Goal: Complete application form: Complete application form

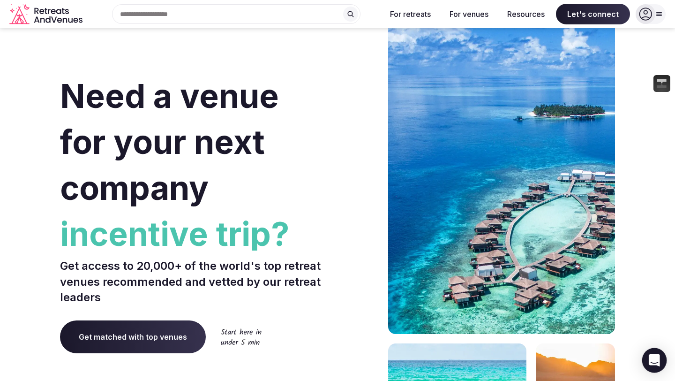
click at [649, 361] on icon "Open Intercom Messenger" at bounding box center [654, 360] width 12 height 12
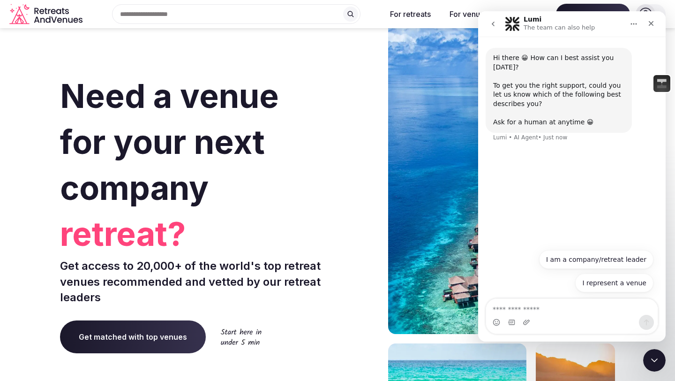
click at [530, 299] on textarea "Ask a question…" at bounding box center [572, 307] width 172 height 16
click at [531, 303] on textarea "Ask a question…" at bounding box center [572, 307] width 172 height 16
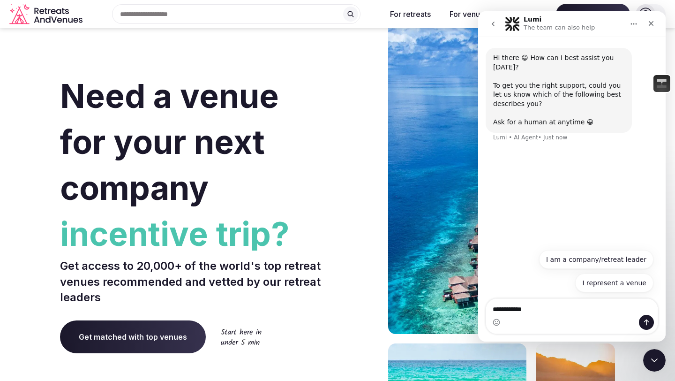
type textarea "**********"
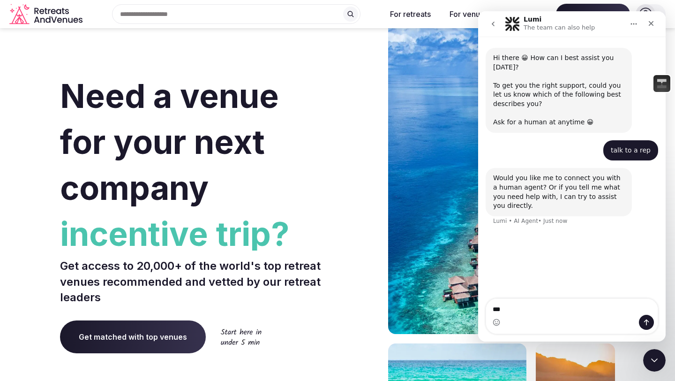
type textarea "***"
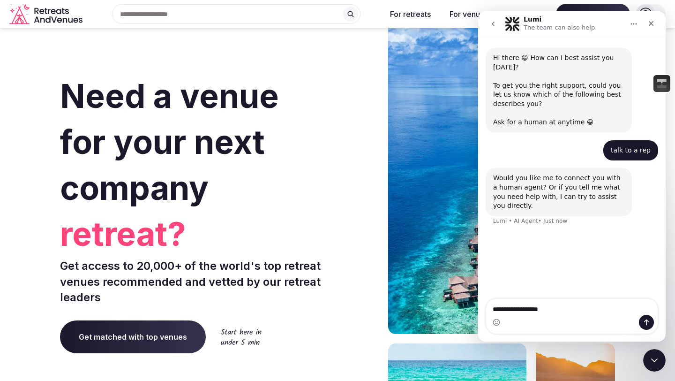
type textarea "**********"
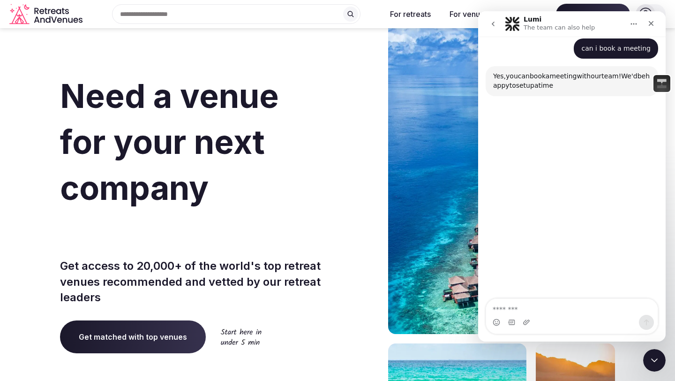
scroll to position [189, 0]
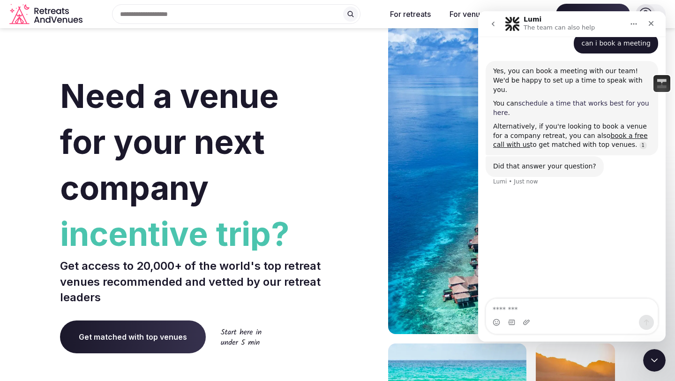
click at [591, 99] on link "schedule a time that works best for you here" at bounding box center [571, 107] width 156 height 17
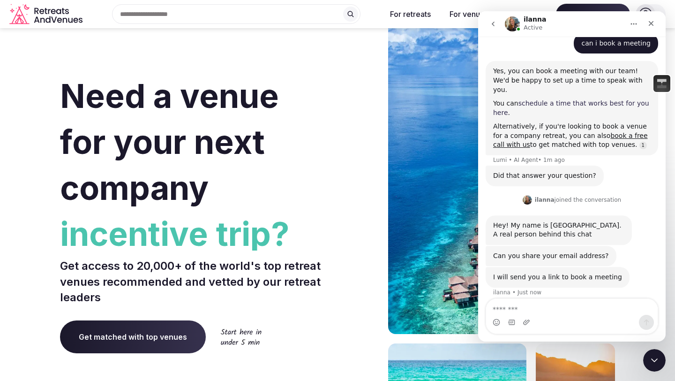
scroll to position [189, 0]
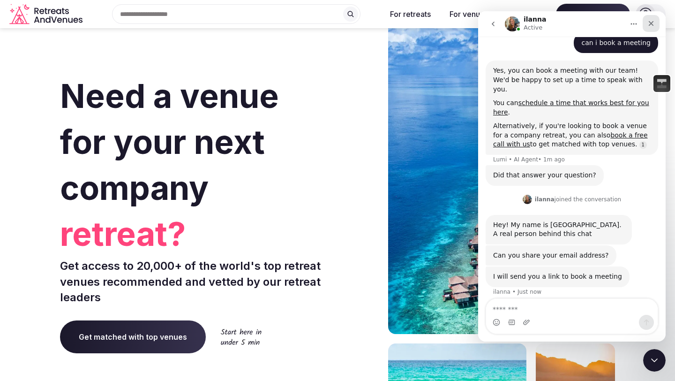
click at [653, 22] on icon "Close" at bounding box center [652, 24] width 8 height 8
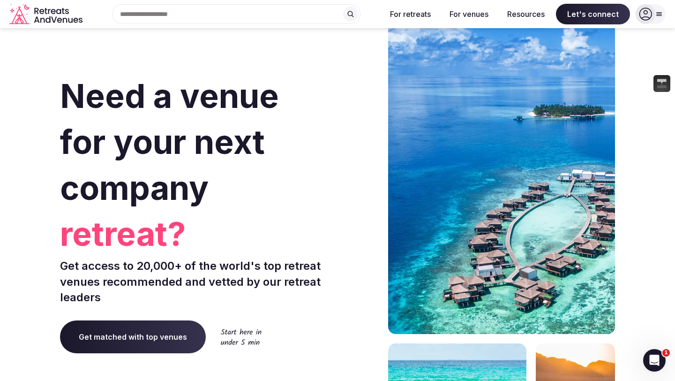
scroll to position [180, 0]
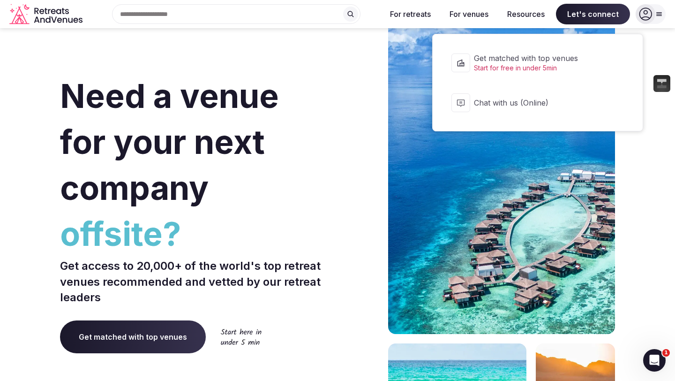
click at [610, 16] on span "Let's connect" at bounding box center [593, 14] width 74 height 21
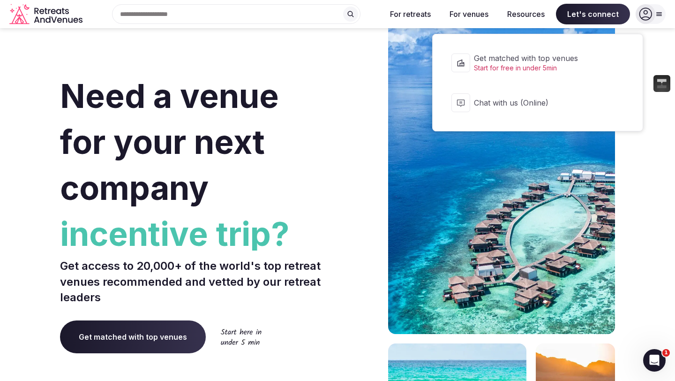
click at [487, 64] on span "Start for free in under 5min" at bounding box center [544, 67] width 140 height 9
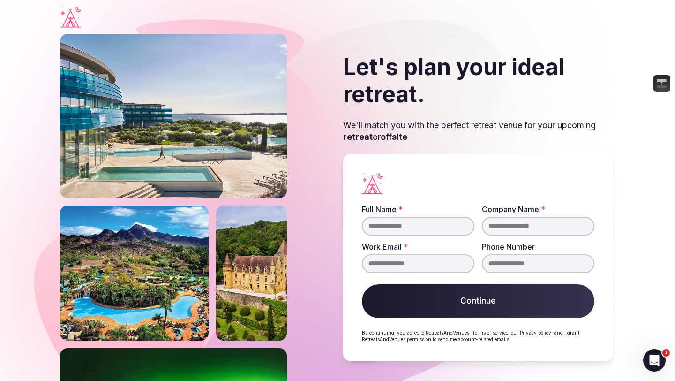
drag, startPoint x: 424, startPoint y: 238, endPoint x: 423, endPoint y: 229, distance: 8.5
click at [424, 238] on fieldset "Full Name * Company Name * Work Email * Phone Number" at bounding box center [478, 239] width 233 height 68
click at [423, 228] on input "Full Name *" at bounding box center [418, 226] width 113 height 19
